Goal: Entertainment & Leisure: Consume media (video, audio)

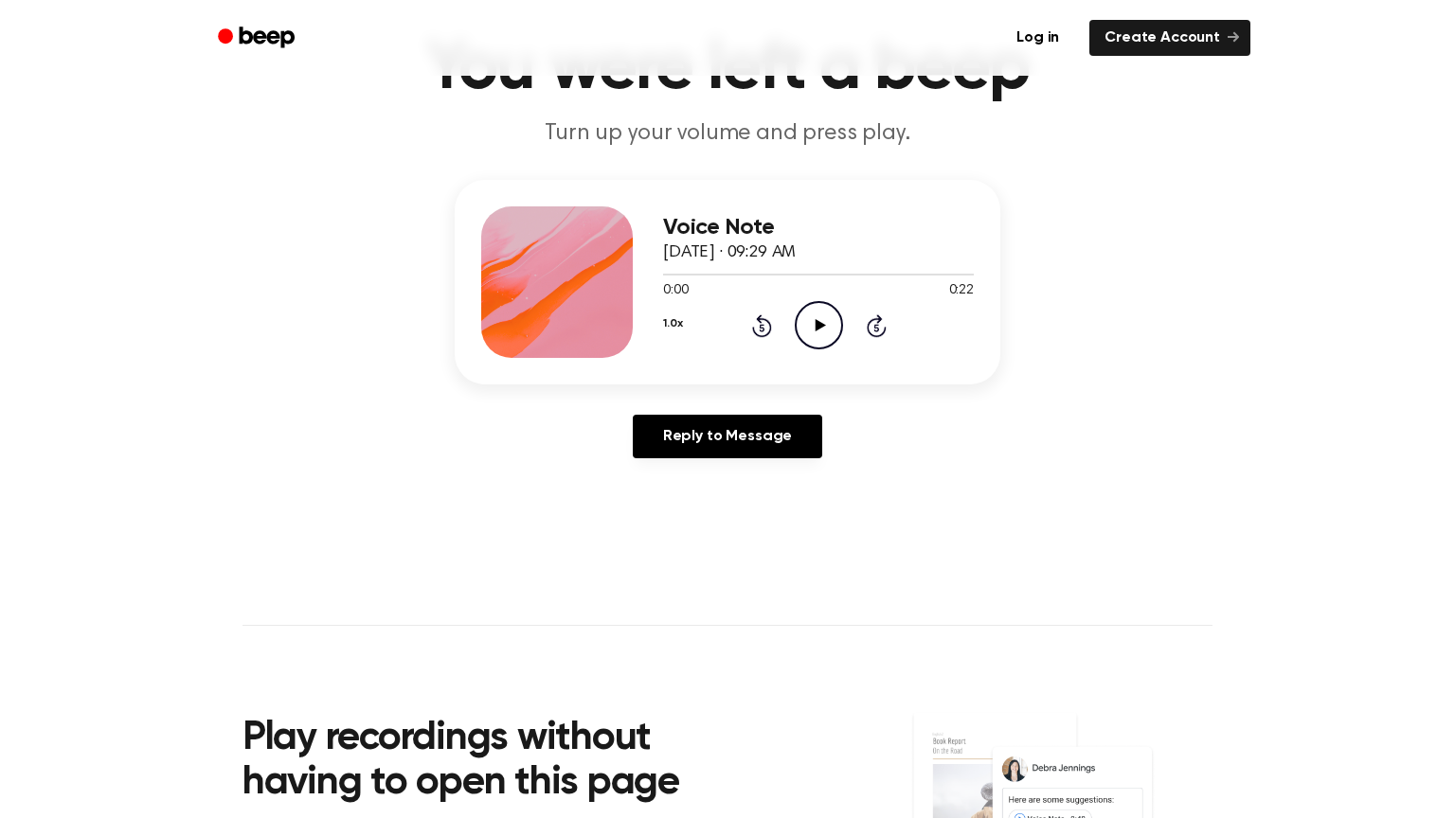
scroll to position [232, 0]
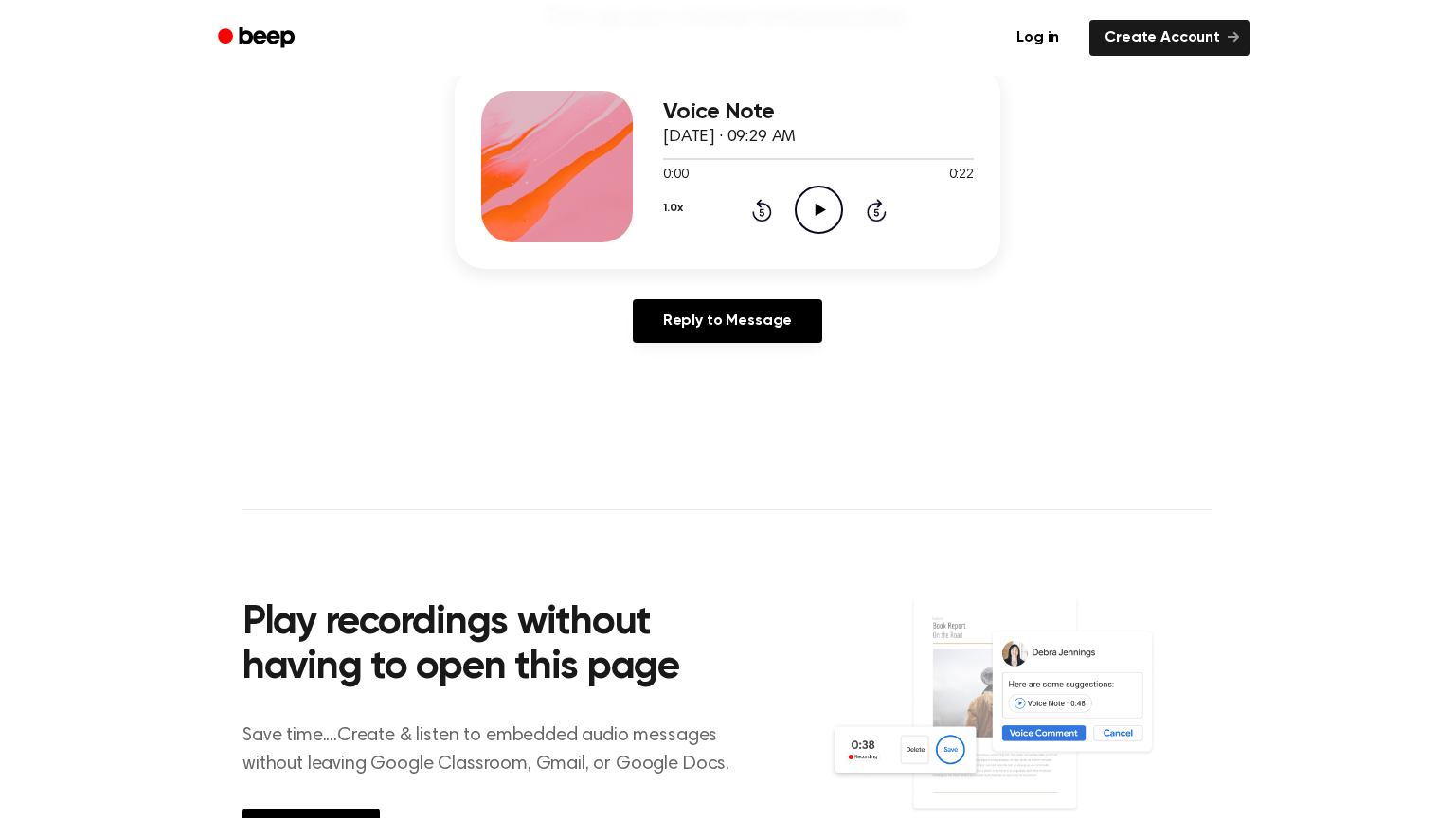
click at [815, 191] on icon "Play Audio" at bounding box center [819, 210] width 48 height 48
click at [830, 214] on icon "Play Audio" at bounding box center [819, 210] width 48 height 48
click at [808, 194] on icon "Play Audio" at bounding box center [819, 210] width 48 height 48
click at [819, 216] on icon "Play Audio" at bounding box center [819, 210] width 48 height 48
click at [816, 221] on icon "Play Audio" at bounding box center [819, 210] width 48 height 48
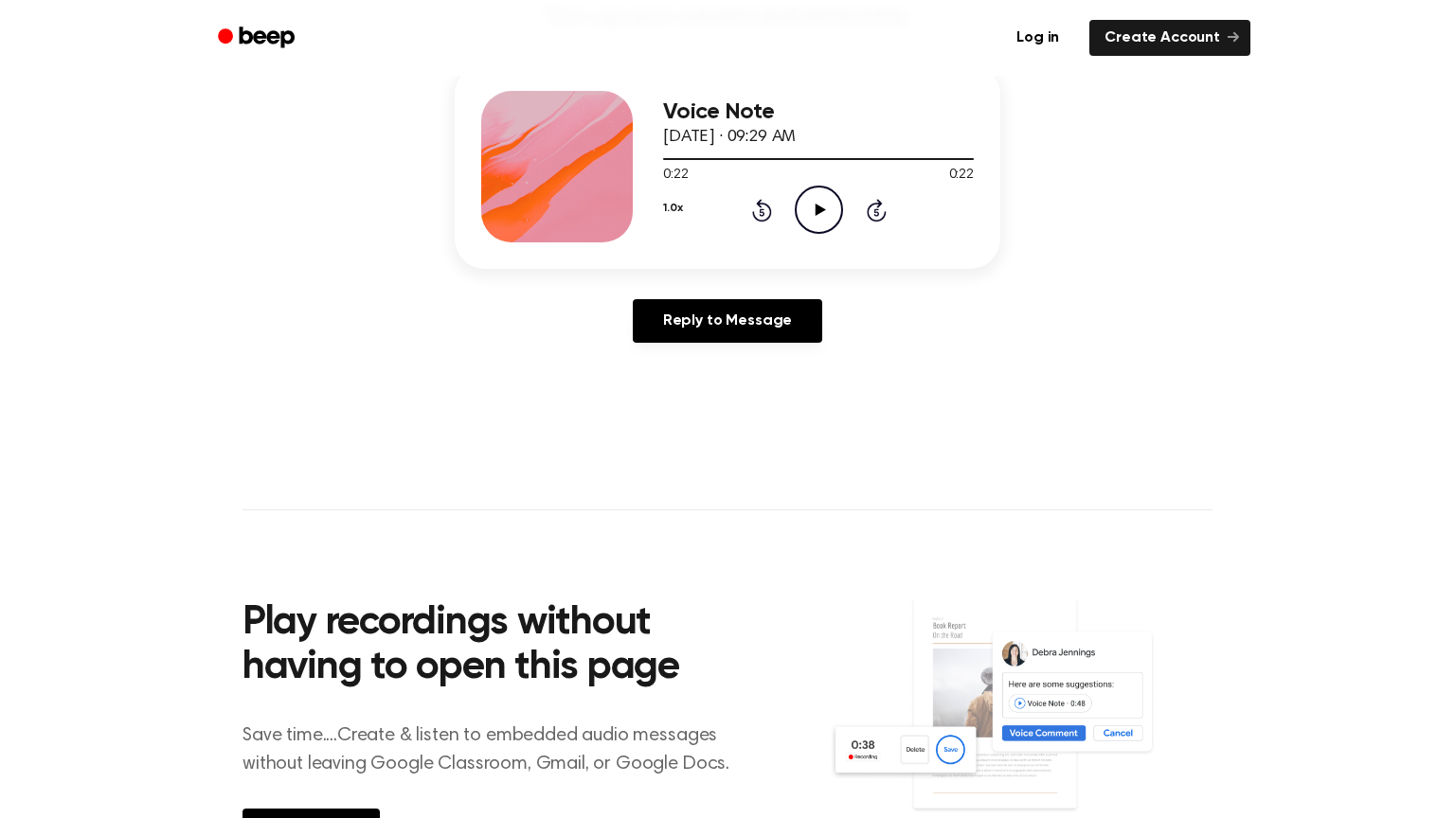
click at [806, 218] on icon "Play Audio" at bounding box center [819, 210] width 48 height 48
click at [815, 216] on icon "Play Audio" at bounding box center [819, 210] width 48 height 48
click at [658, 202] on div "Voice Note October 17, 2024 · 09:29 AM 0:00 0:22 Your browser does not support …" at bounding box center [728, 166] width 546 height 205
click at [661, 203] on div "Voice Note October 17, 2024 · 09:29 AM 0:01 0:22 Your browser does not support …" at bounding box center [728, 166] width 546 height 205
click at [672, 210] on button "1.0x" at bounding box center [672, 208] width 19 height 32
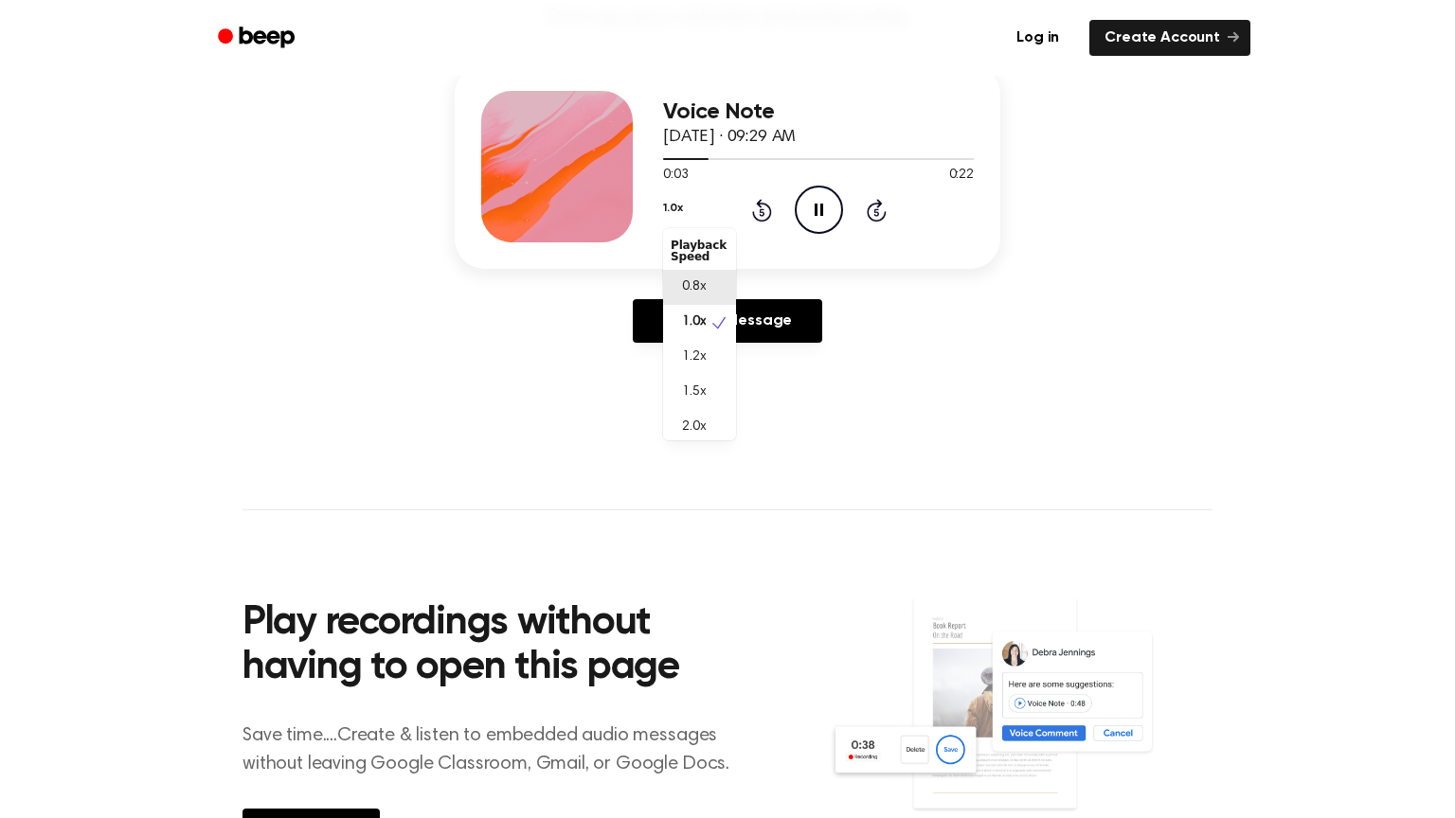
click at [702, 284] on span "0.8x" at bounding box center [694, 288] width 24 height 20
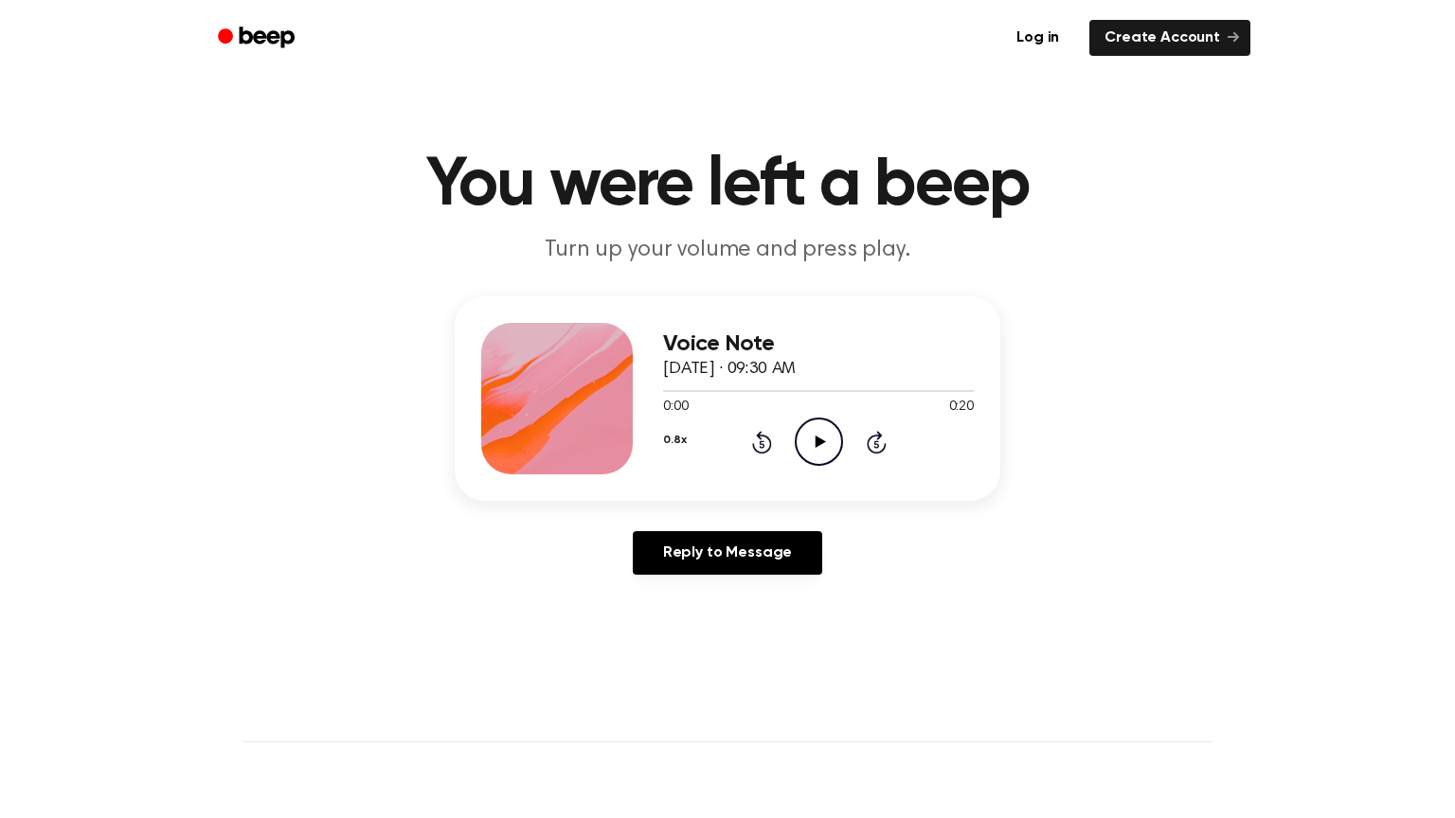
click at [818, 425] on icon "Play Audio" at bounding box center [819, 442] width 48 height 48
click at [658, 439] on div "Voice Note [DATE] · 09:30 AM 0:20 0:20 Your browser does not support the [objec…" at bounding box center [728, 398] width 546 height 205
click at [679, 437] on button "0.8x" at bounding box center [674, 440] width 23 height 32
click at [697, 557] on span "1.0x" at bounding box center [694, 555] width 24 height 20
click at [819, 449] on icon "Play Audio" at bounding box center [819, 442] width 48 height 48
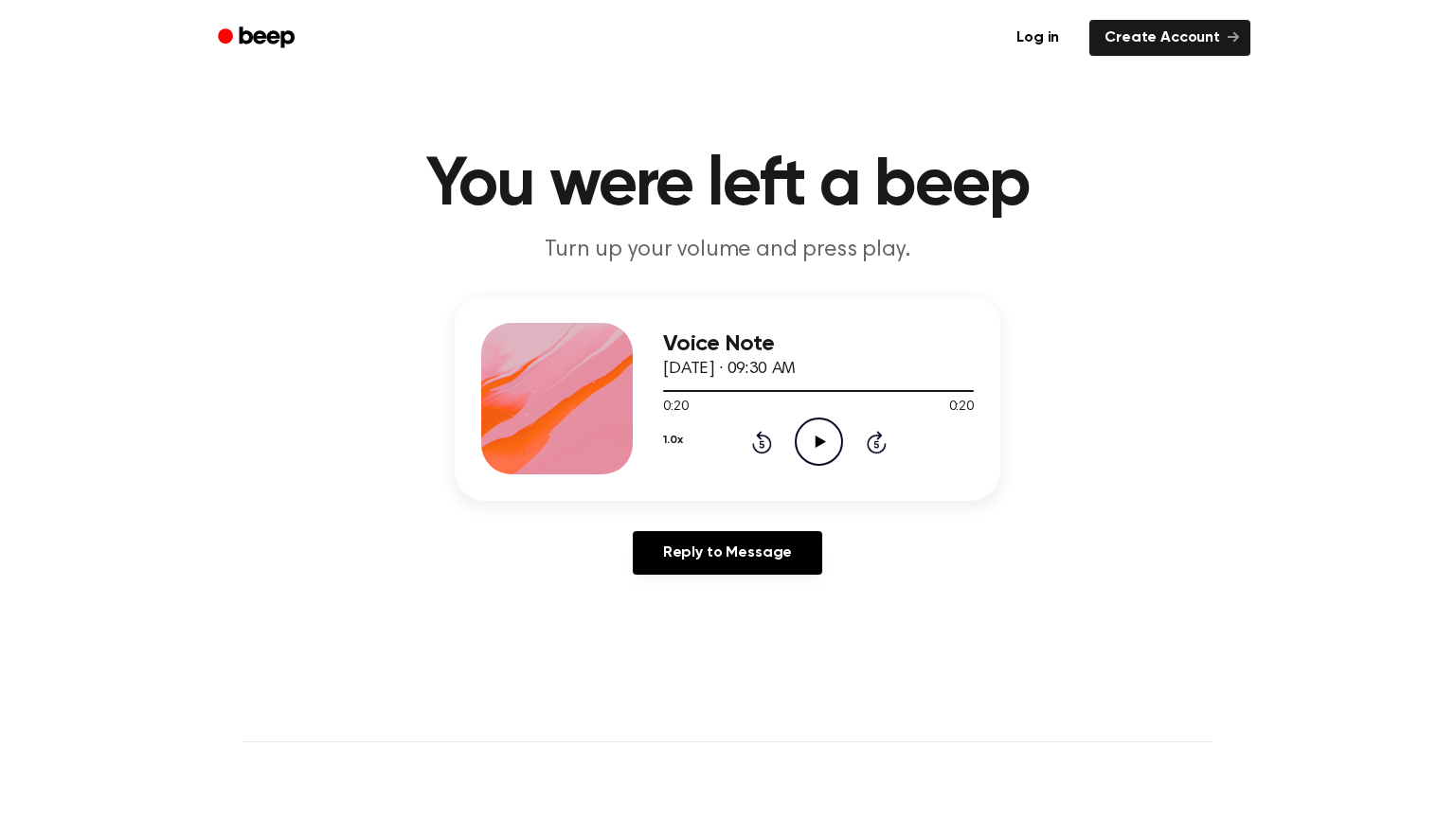
click at [799, 421] on icon "Play Audio" at bounding box center [819, 442] width 48 height 48
click at [802, 456] on icon "Pause Audio" at bounding box center [819, 442] width 48 height 48
click at [815, 446] on icon at bounding box center [820, 442] width 10 height 12
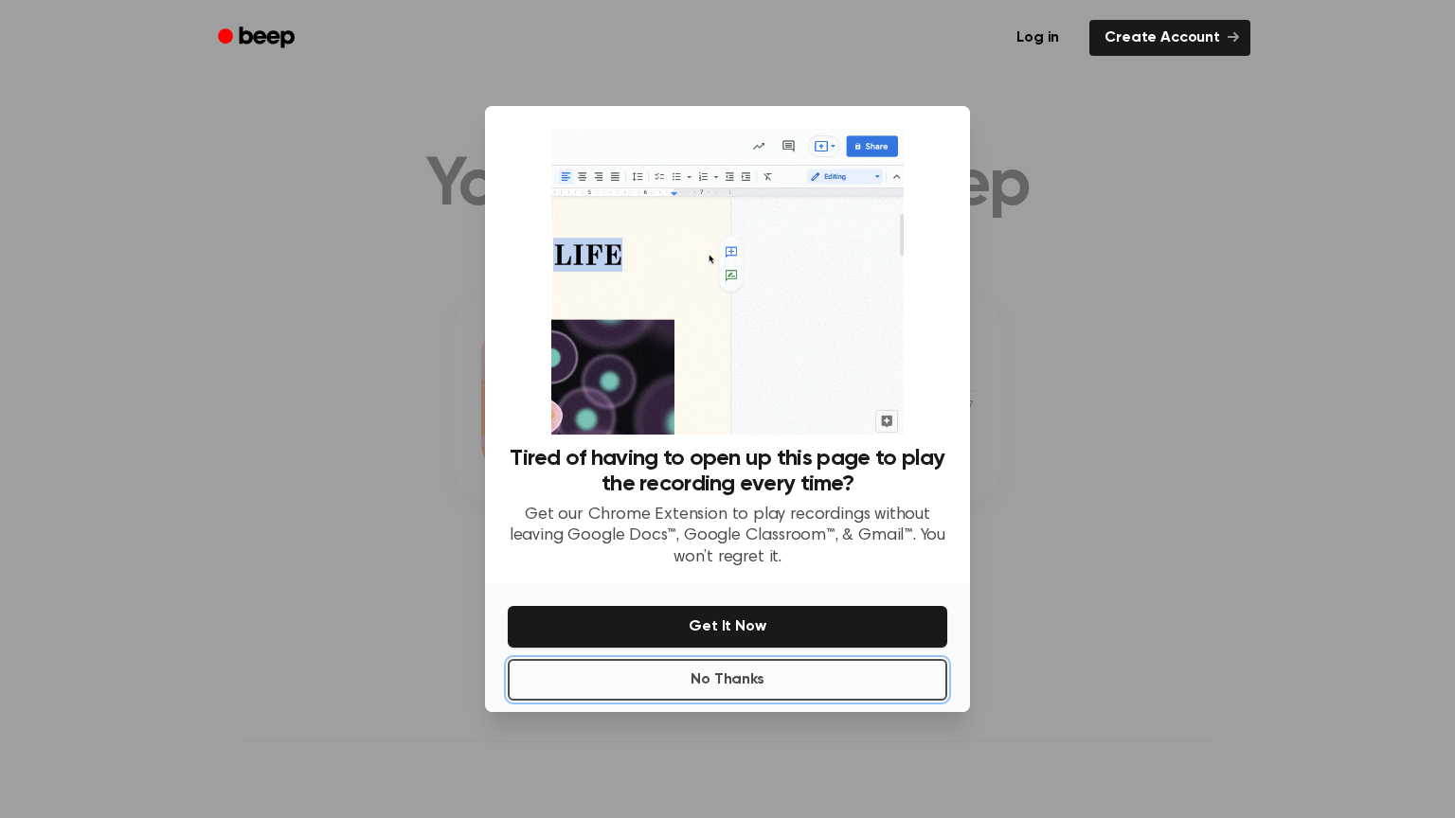
click at [761, 691] on button "No Thanks" at bounding box center [727, 680] width 439 height 42
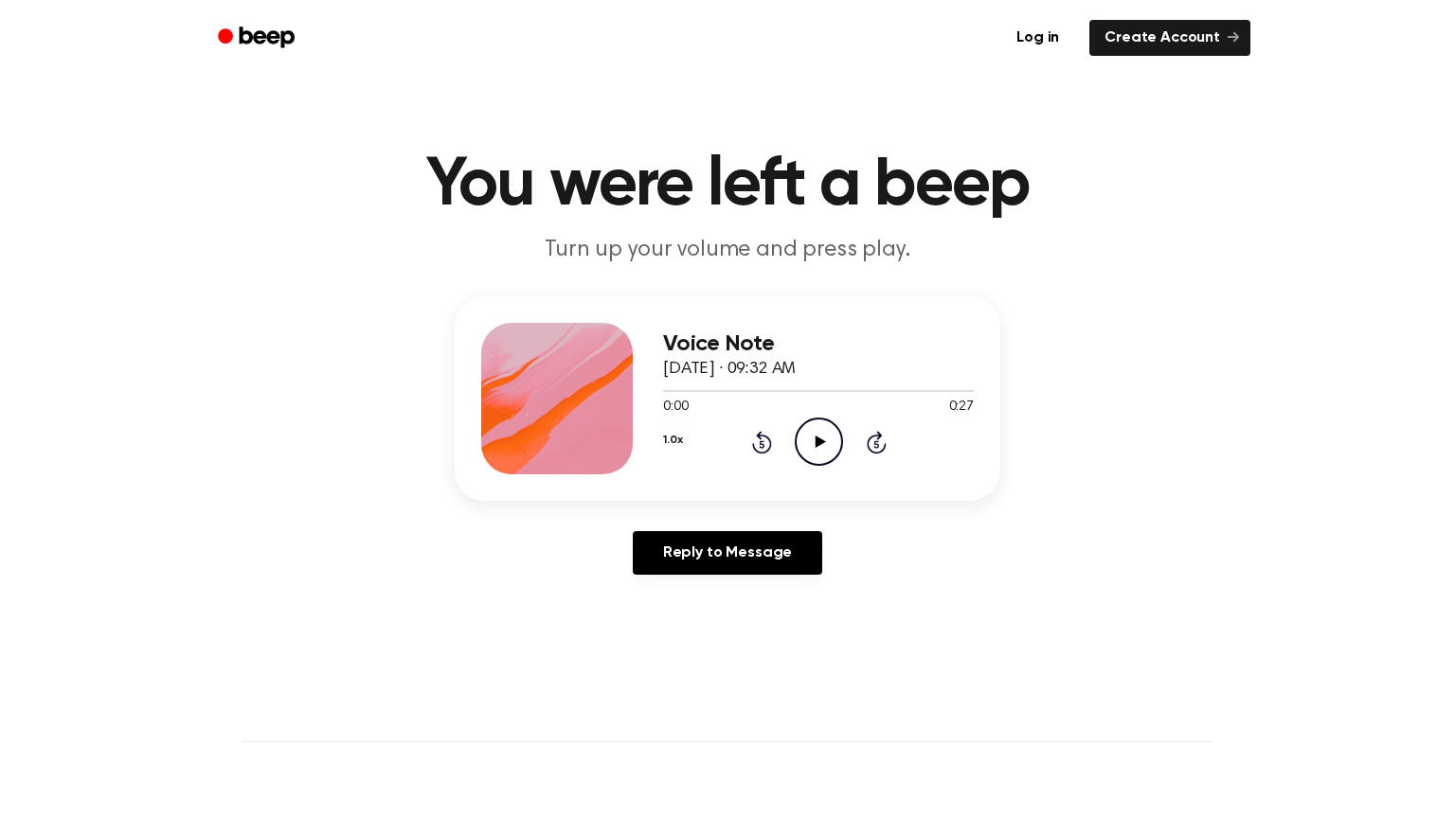
click at [810, 430] on icon "Play Audio" at bounding box center [819, 442] width 48 height 48
click at [829, 442] on icon "Play Audio" at bounding box center [819, 442] width 48 height 48
click at [820, 433] on icon "Pause Audio" at bounding box center [819, 442] width 48 height 48
click at [748, 457] on div "1.0x Rewind 5 seconds Play Audio Skip 5 seconds" at bounding box center [818, 442] width 311 height 48
click at [758, 440] on icon "Rewind 5 seconds" at bounding box center [761, 442] width 21 height 25
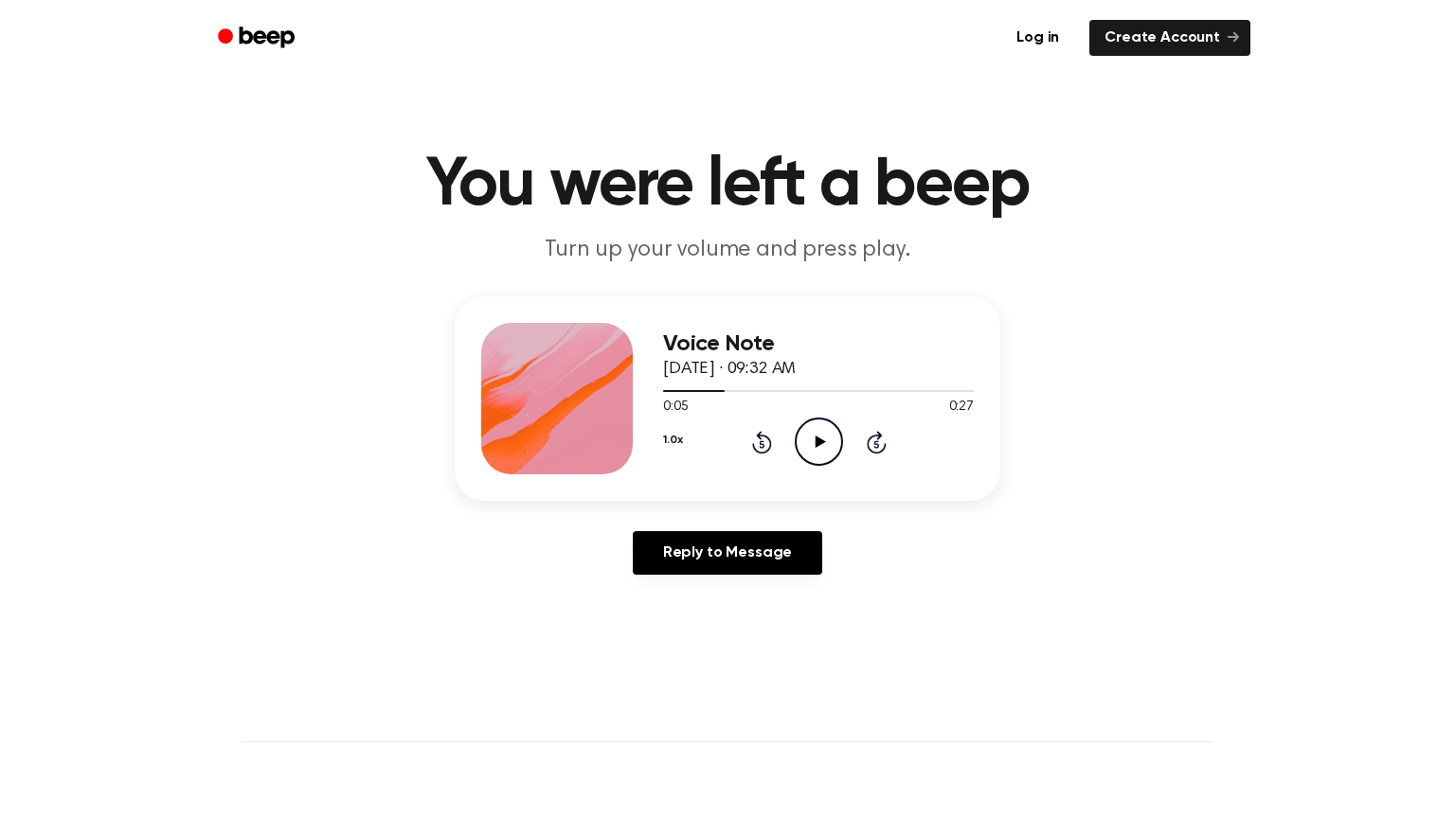
click at [758, 440] on icon "Rewind 5 seconds" at bounding box center [761, 442] width 21 height 25
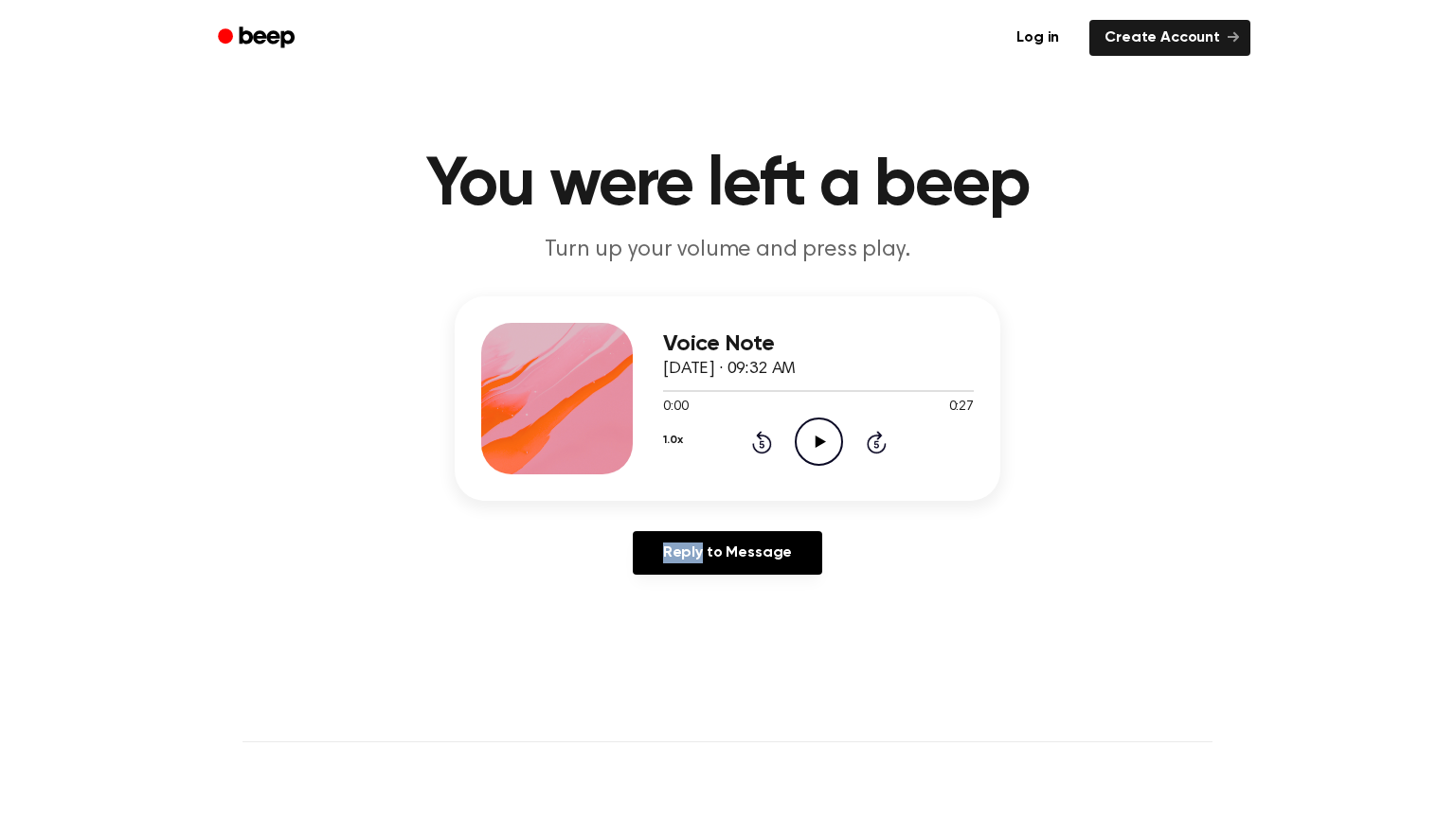
click at [758, 440] on icon "Rewind 5 seconds" at bounding box center [761, 442] width 21 height 25
click at [813, 452] on icon "Play Audio" at bounding box center [819, 442] width 48 height 48
click at [776, 457] on div "1.0x Rewind 5 seconds Play Audio Skip 5 seconds" at bounding box center [818, 442] width 311 height 48
click at [747, 446] on div "1.0x Rewind 5 seconds Play Audio Skip 5 seconds" at bounding box center [818, 442] width 311 height 48
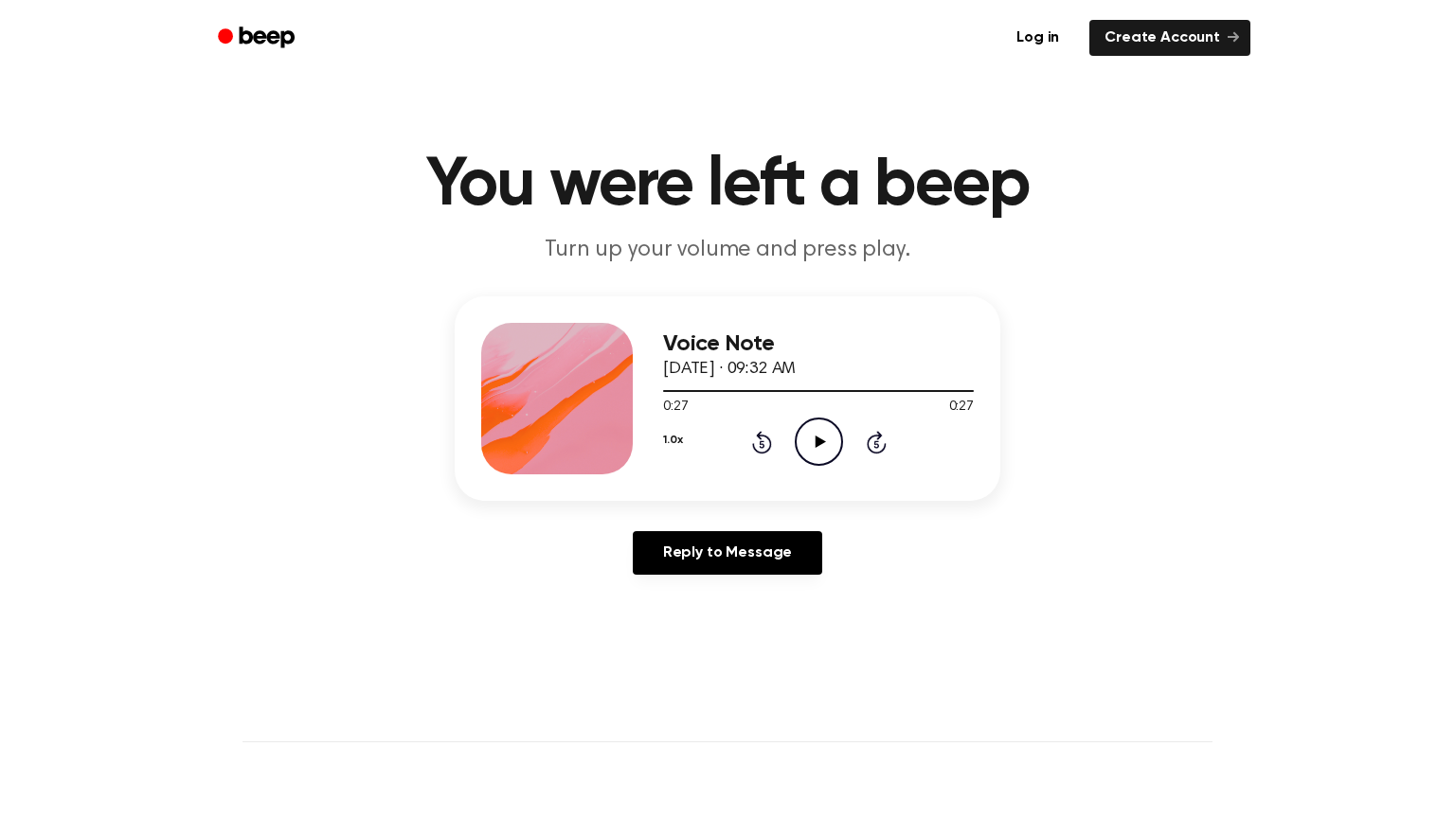
click at [767, 449] on icon at bounding box center [762, 442] width 20 height 23
click at [762, 449] on icon "Rewind 5 seconds" at bounding box center [761, 442] width 21 height 25
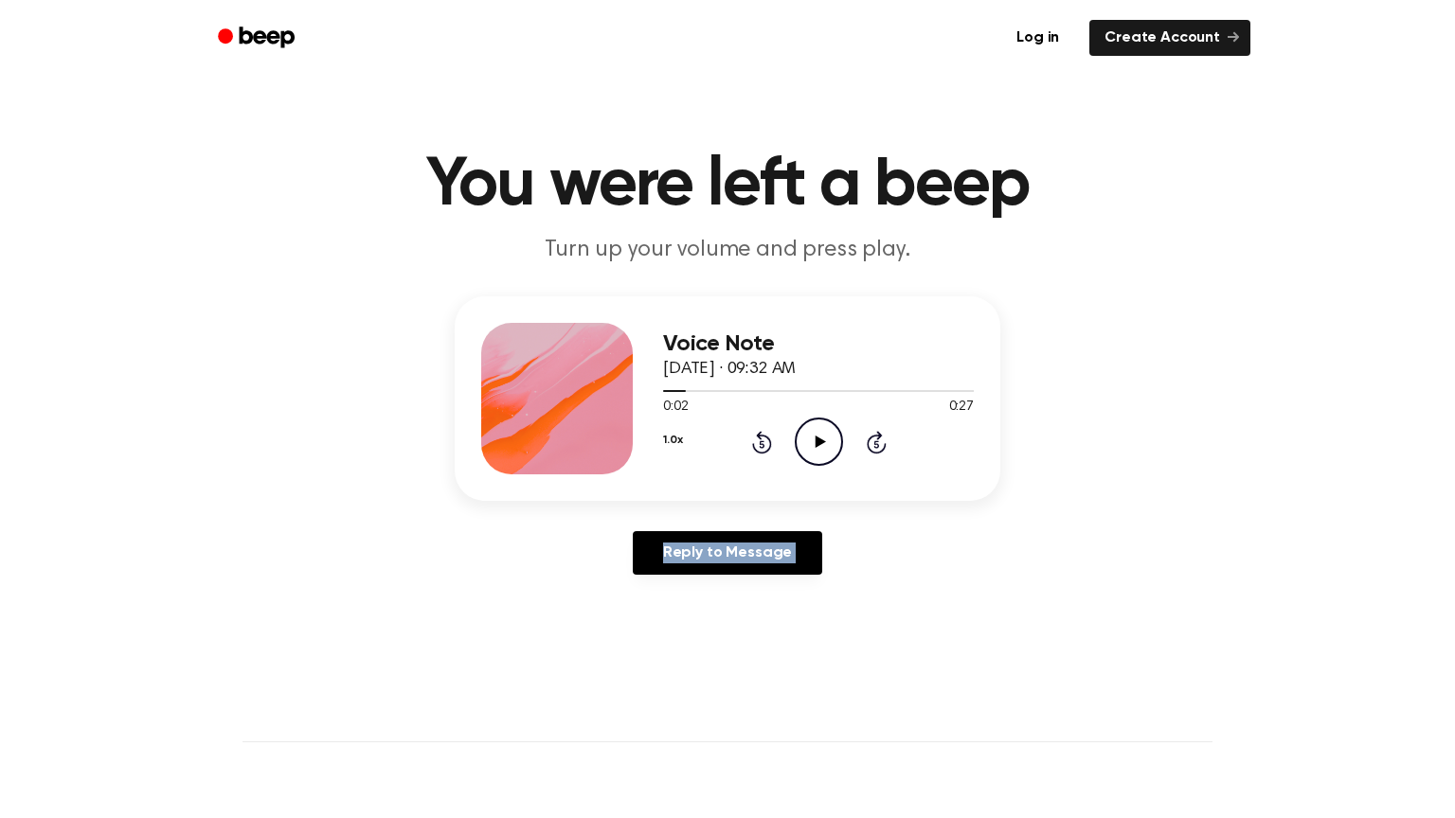
click at [762, 449] on icon "Rewind 5 seconds" at bounding box center [761, 442] width 21 height 25
click at [833, 431] on icon "Play Audio" at bounding box center [819, 442] width 48 height 48
click at [815, 461] on icon "Pause Audio" at bounding box center [819, 442] width 48 height 48
click at [766, 446] on icon "Rewind 5 seconds" at bounding box center [761, 442] width 21 height 25
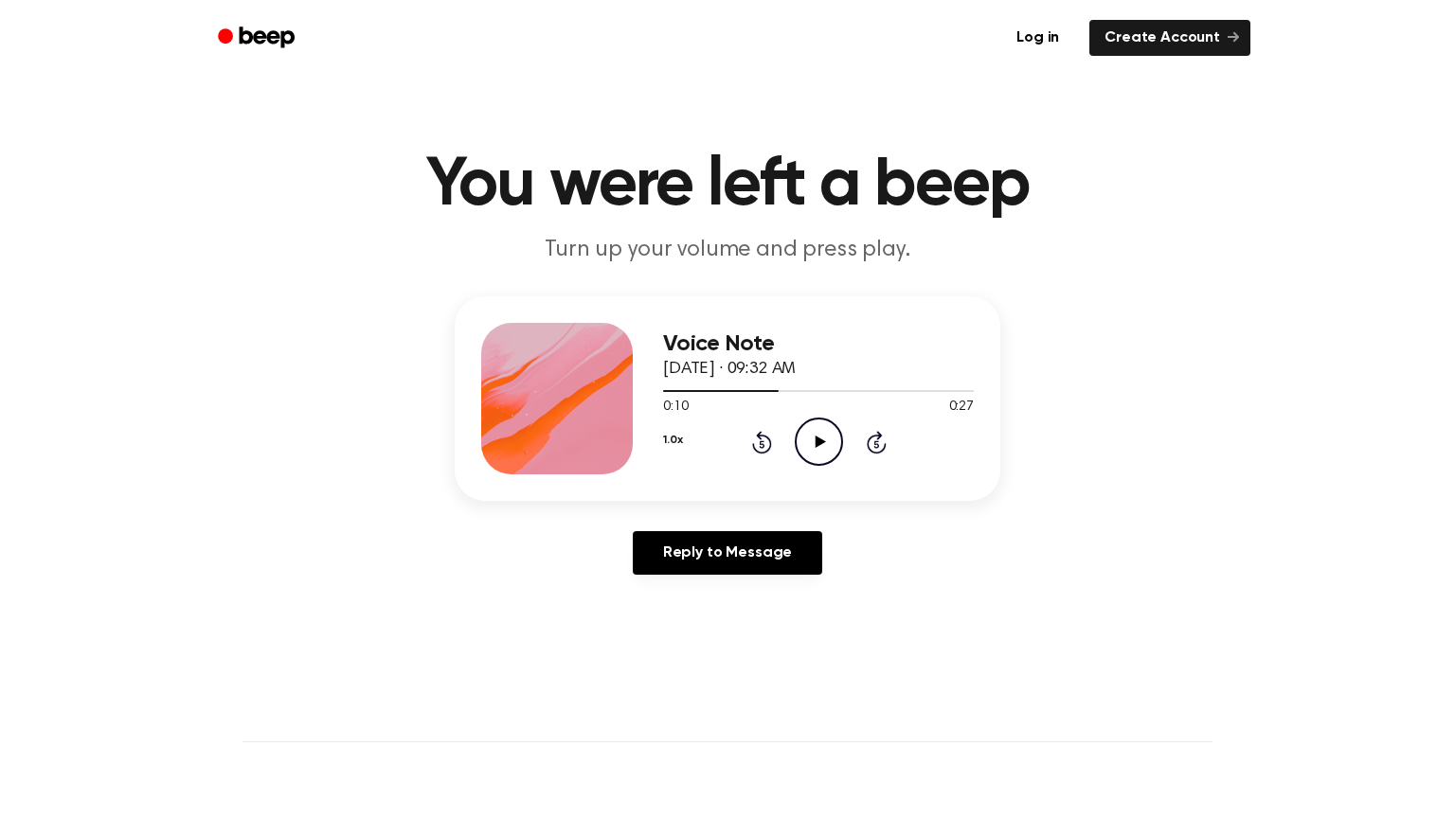
click at [766, 446] on icon "Rewind 5 seconds" at bounding box center [761, 442] width 21 height 25
click at [831, 444] on icon "Play Audio" at bounding box center [819, 442] width 48 height 48
click at [809, 436] on icon "Pause Audio" at bounding box center [819, 442] width 48 height 48
click at [765, 439] on icon "Rewind 5 seconds" at bounding box center [761, 442] width 21 height 25
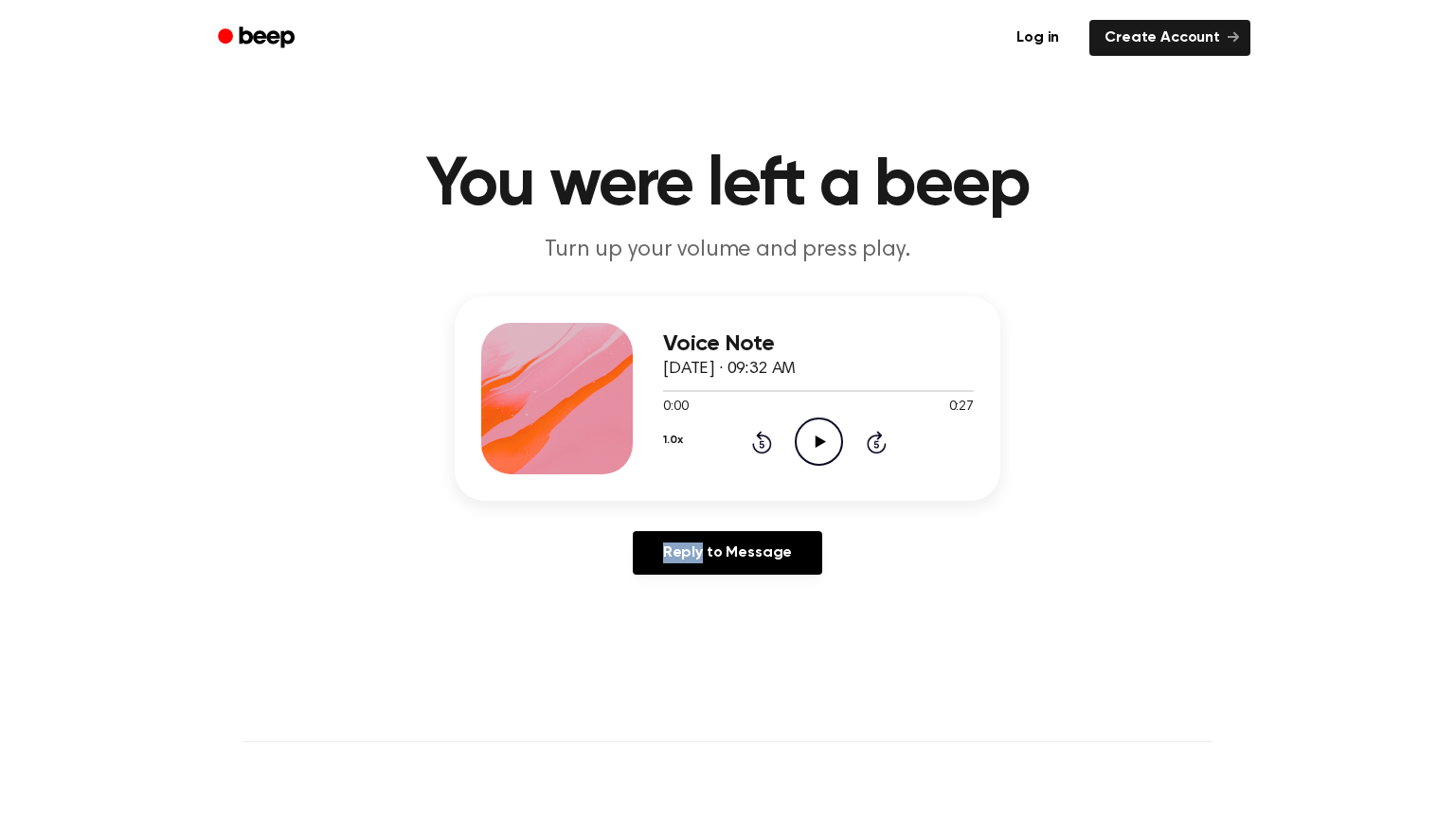
click at [766, 439] on icon "Rewind 5 seconds" at bounding box center [761, 442] width 21 height 25
click at [814, 435] on icon "Play Audio" at bounding box center [819, 442] width 48 height 48
click at [766, 431] on icon "Rewind 5 seconds" at bounding box center [761, 442] width 21 height 25
click at [762, 439] on icon "Rewind 5 seconds" at bounding box center [761, 442] width 21 height 25
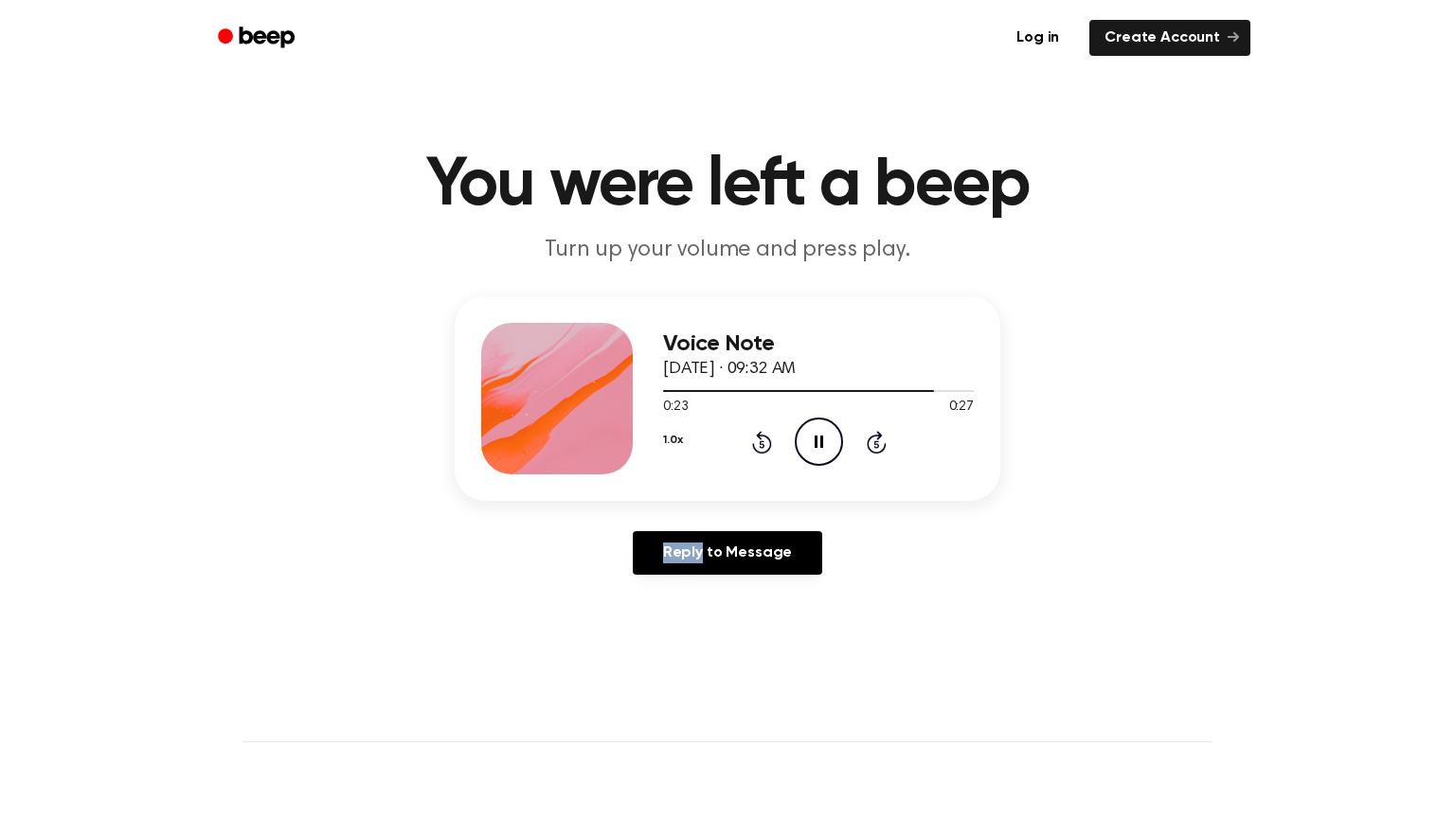
click at [765, 439] on icon at bounding box center [762, 442] width 20 height 23
click at [762, 450] on icon "Rewind 5 seconds" at bounding box center [761, 442] width 21 height 25
click at [747, 445] on div "1.0x Rewind 5 seconds Play Audio Skip 5 seconds" at bounding box center [818, 442] width 311 height 48
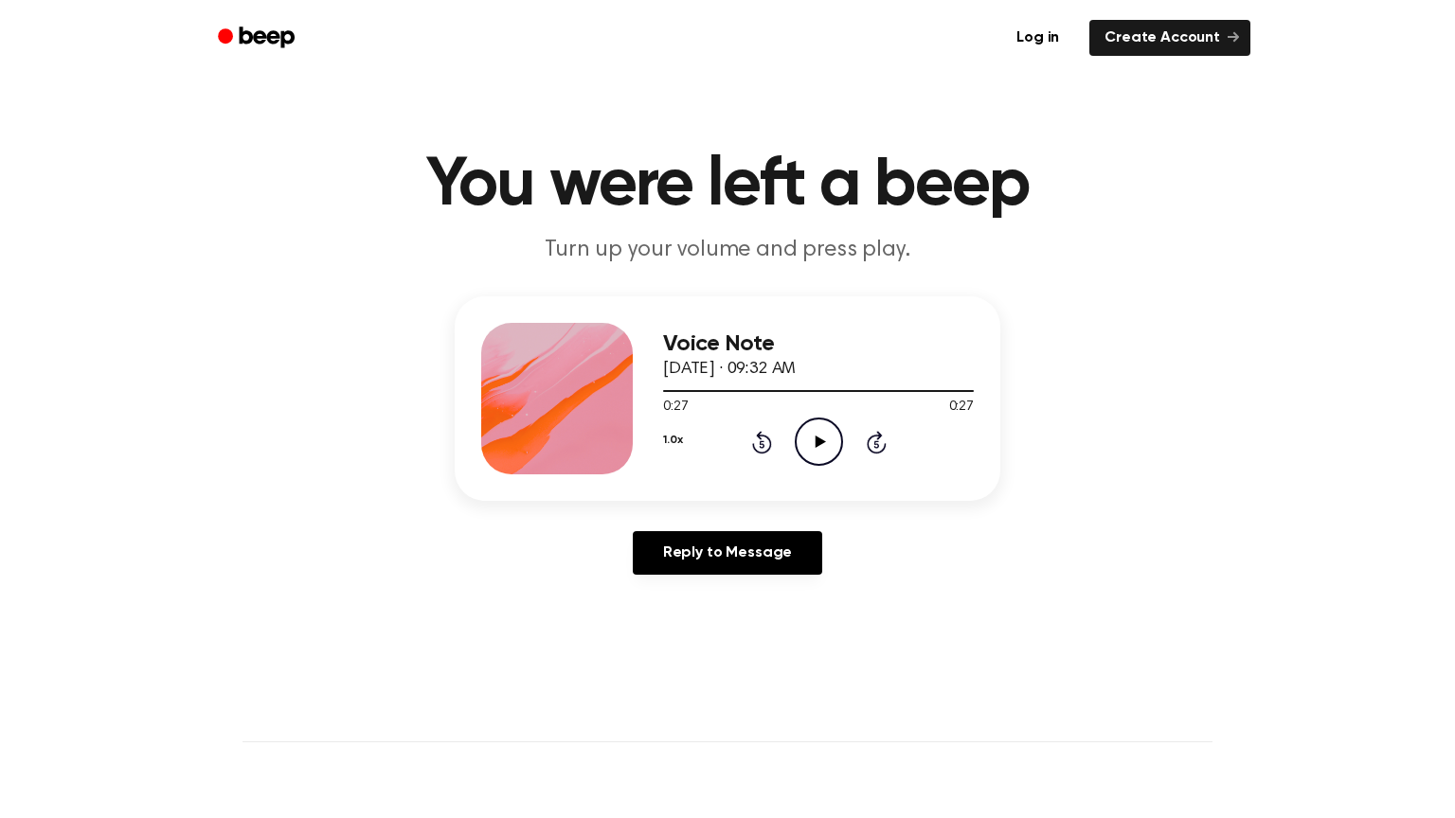
click at [812, 457] on icon "Play Audio" at bounding box center [819, 442] width 48 height 48
click at [821, 437] on icon "Play Audio" at bounding box center [819, 442] width 48 height 48
click at [675, 454] on button "1.0x" at bounding box center [672, 440] width 19 height 32
click at [682, 518] on span "0.8x" at bounding box center [694, 520] width 24 height 20
click at [767, 447] on icon "Rewind 5 seconds" at bounding box center [761, 442] width 21 height 25
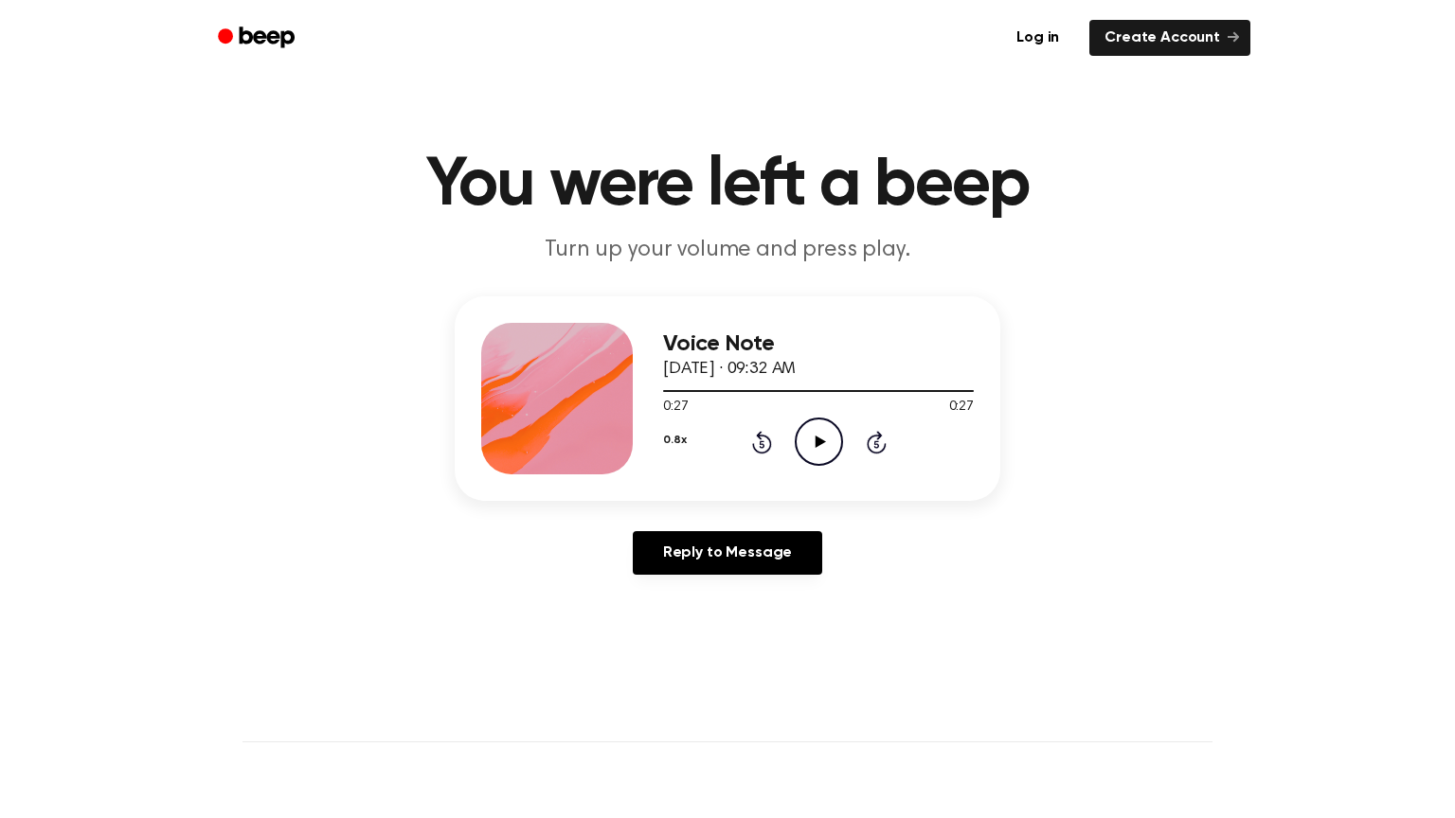
click at [659, 425] on div "Voice Note October 17, 2024 · 09:32 AM 0:27 0:27 Your browser does not support …" at bounding box center [728, 398] width 546 height 205
click at [690, 445] on div "0.8x Rewind 5 seconds Play Audio Skip 5 seconds" at bounding box center [818, 442] width 311 height 48
click at [681, 440] on button "0.8x" at bounding box center [674, 440] width 23 height 32
click at [692, 558] on span "1.0x" at bounding box center [694, 555] width 24 height 20
click at [820, 431] on icon "Play Audio" at bounding box center [819, 442] width 48 height 48
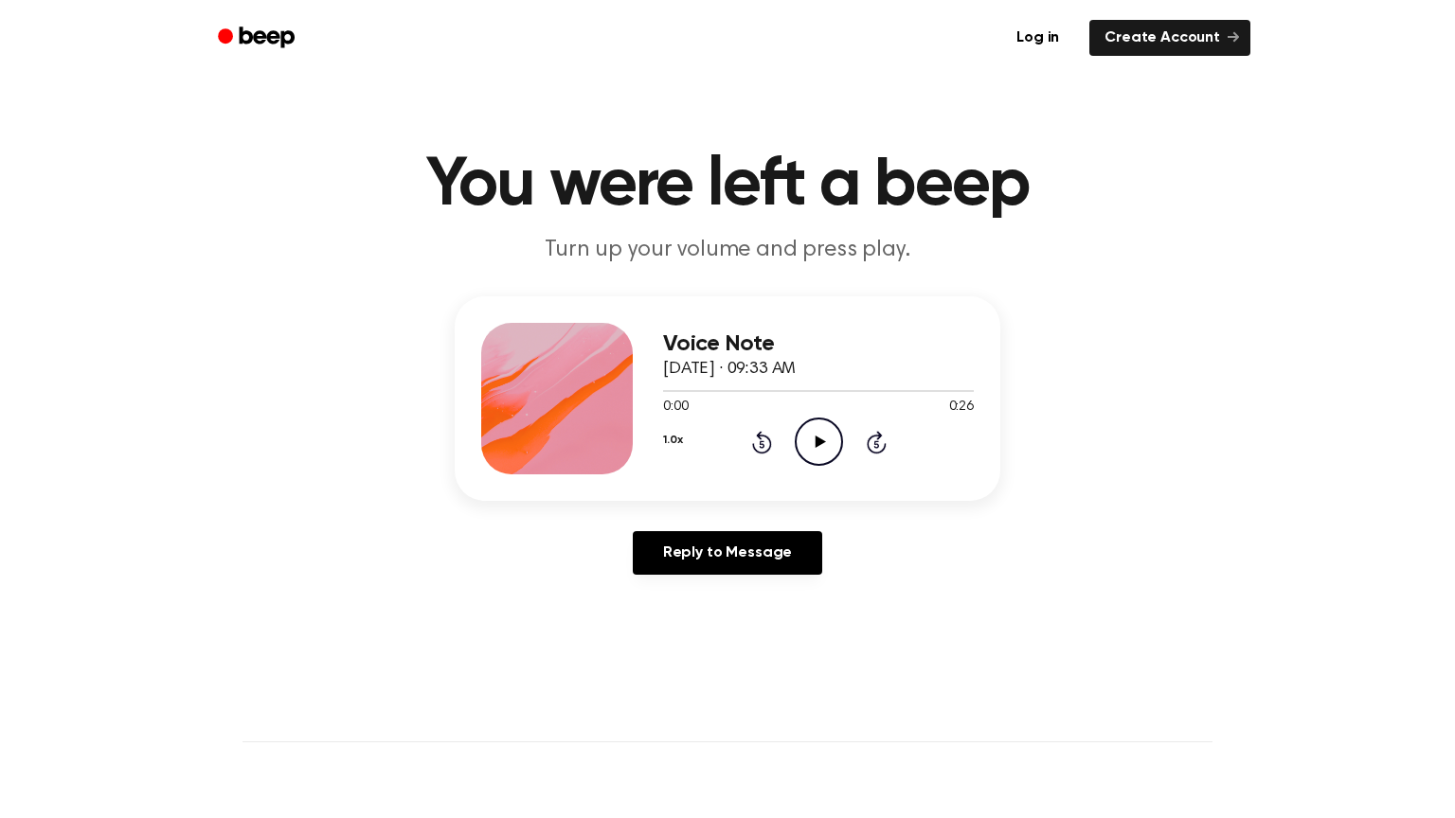
click at [820, 430] on icon "Play Audio" at bounding box center [819, 442] width 48 height 48
click at [762, 440] on icon at bounding box center [761, 444] width 5 height 8
click at [772, 441] on div "1.0x Rewind 5 seconds Play Audio Skip 5 seconds" at bounding box center [818, 442] width 311 height 48
click at [757, 446] on icon "Rewind 5 seconds" at bounding box center [761, 442] width 21 height 25
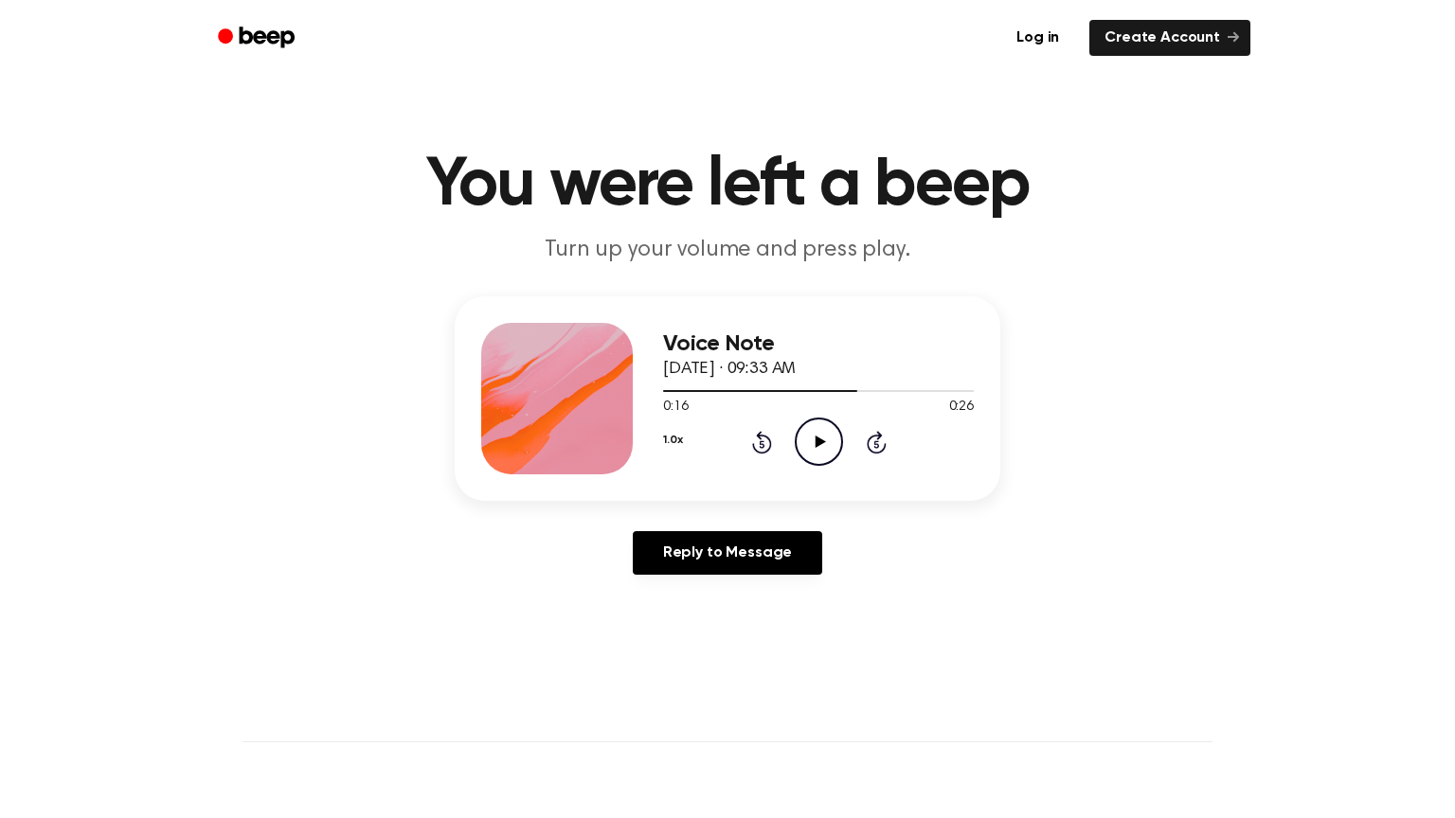
click at [757, 446] on icon "Rewind 5 seconds" at bounding box center [761, 442] width 21 height 25
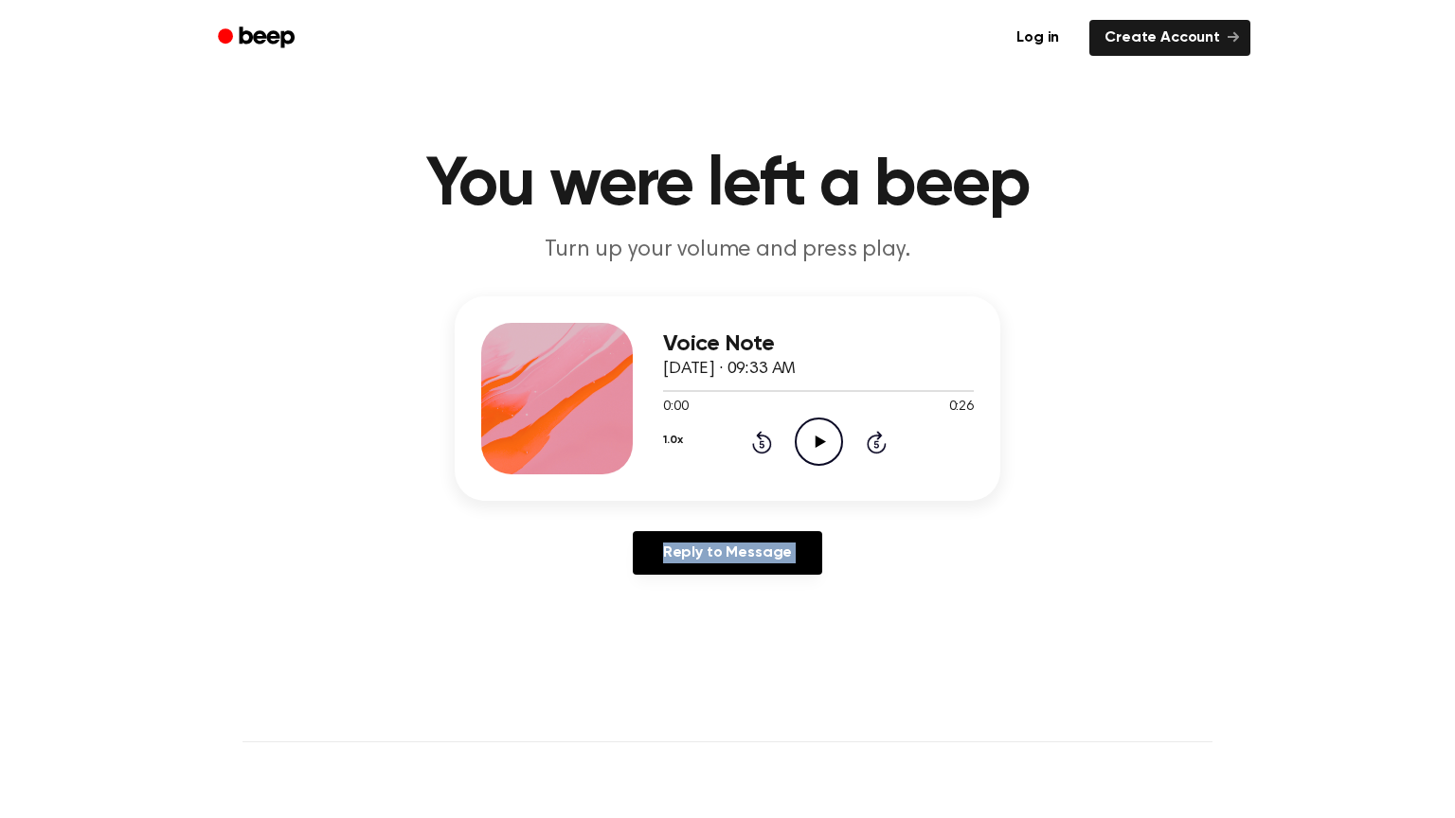
click at [829, 439] on icon "Play Audio" at bounding box center [819, 442] width 48 height 48
click at [830, 439] on icon "Play Audio" at bounding box center [819, 442] width 48 height 48
click at [825, 462] on icon "Play Audio" at bounding box center [819, 442] width 48 height 48
click at [808, 449] on icon "Pause Audio" at bounding box center [819, 442] width 48 height 48
click at [762, 431] on icon "Rewind 5 seconds" at bounding box center [761, 442] width 21 height 25
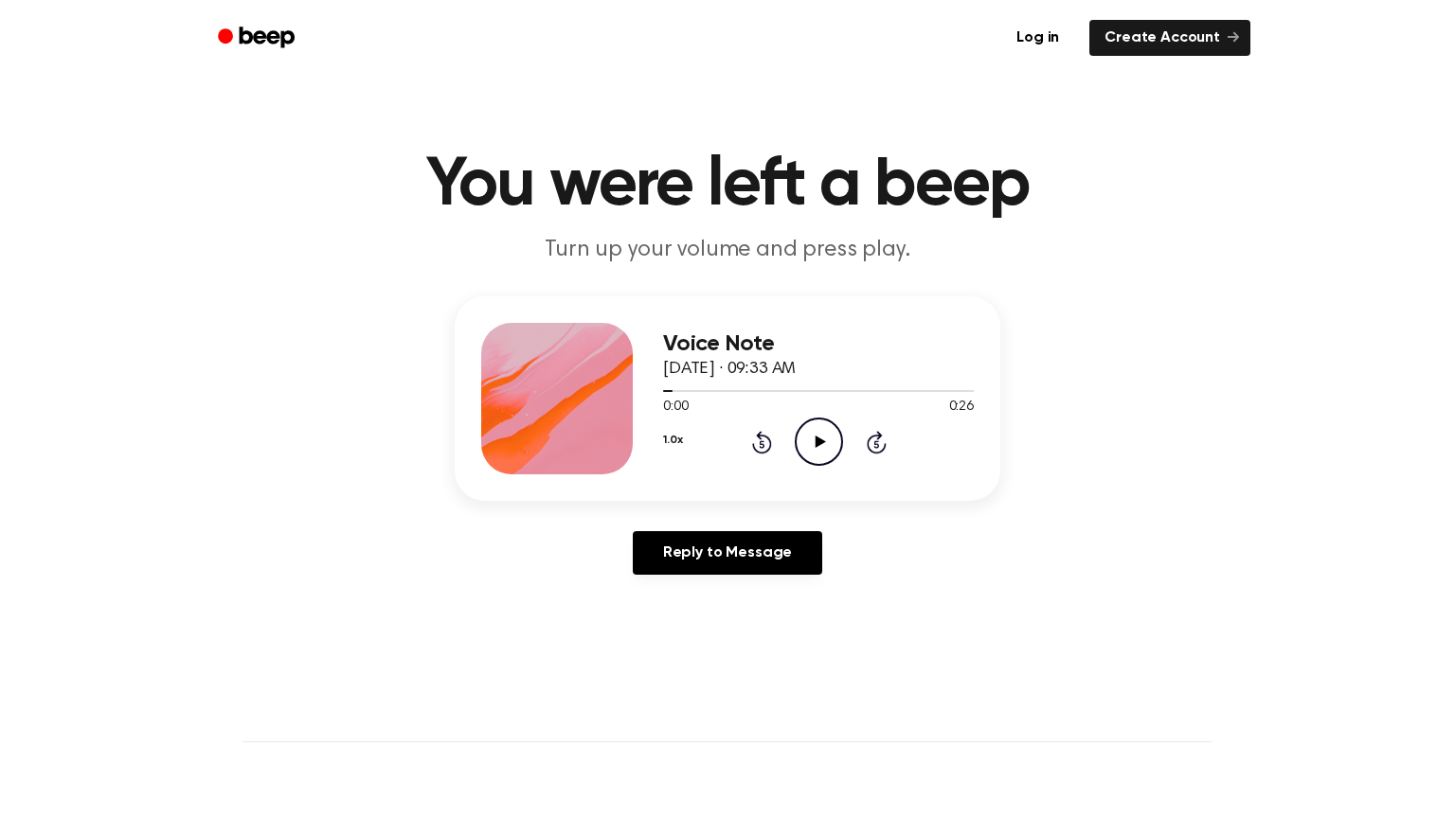
click at [763, 446] on icon at bounding box center [761, 444] width 5 height 8
click at [808, 443] on icon "Play Audio" at bounding box center [819, 442] width 48 height 48
click at [810, 442] on icon "Pause Audio" at bounding box center [819, 442] width 48 height 48
click at [822, 442] on icon at bounding box center [820, 442] width 10 height 12
click at [812, 429] on icon "Play Audio" at bounding box center [819, 442] width 48 height 48
